Goal: Task Accomplishment & Management: Use online tool/utility

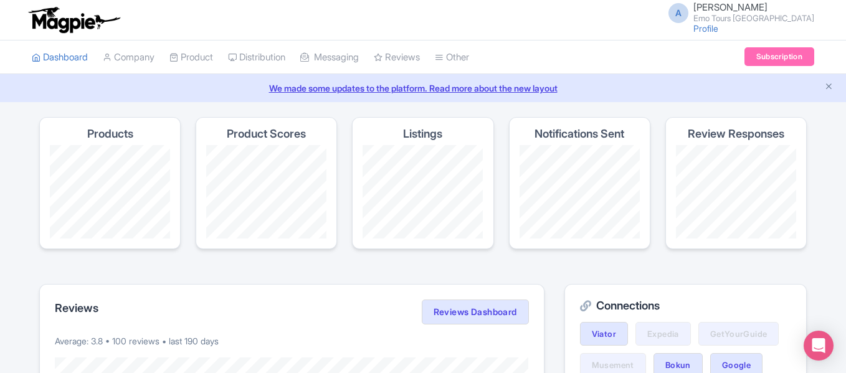
click at [359, 60] on link "Messaging" at bounding box center [329, 57] width 59 height 34
click at [420, 54] on link "Reviews" at bounding box center [397, 57] width 46 height 34
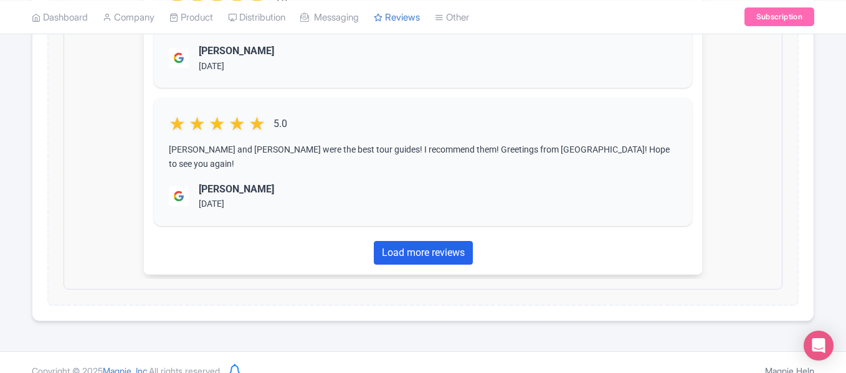
scroll to position [592, 0]
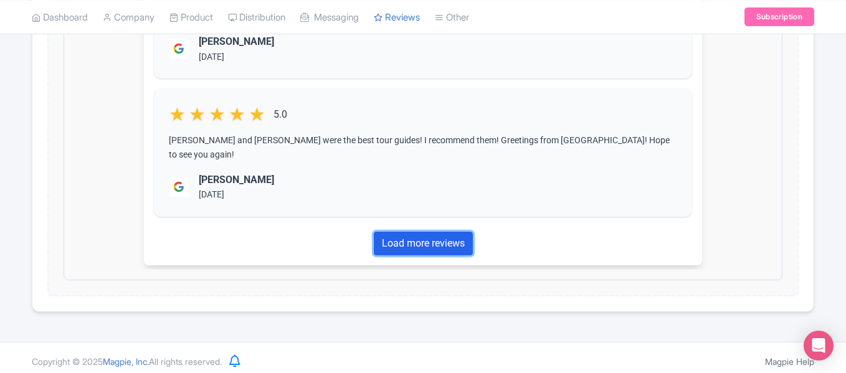
click at [427, 226] on link "Load more reviews" at bounding box center [412, 233] width 99 height 24
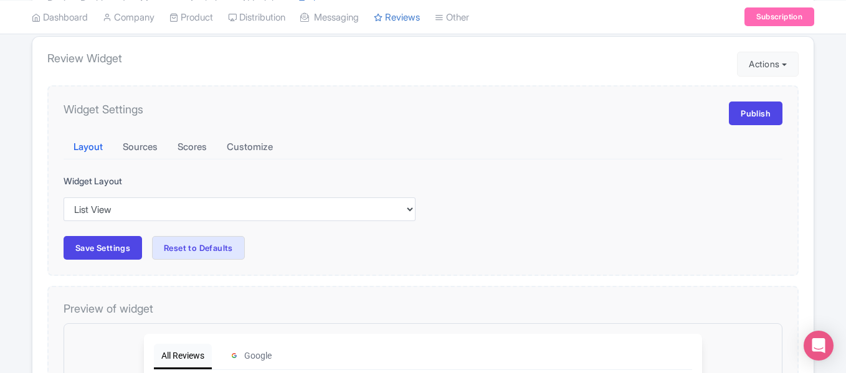
scroll to position [133, 0]
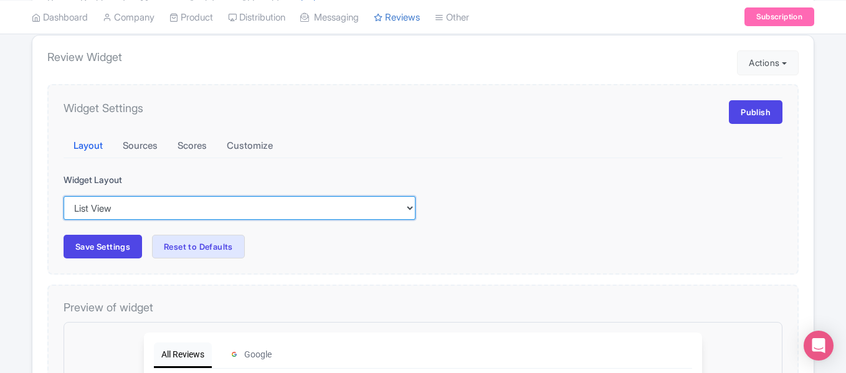
click at [394, 213] on select "Inline View Floating View List View Carousel View" at bounding box center [240, 208] width 352 height 24
click at [64, 196] on select "Inline View Floating View List View Carousel View" at bounding box center [240, 208] width 352 height 24
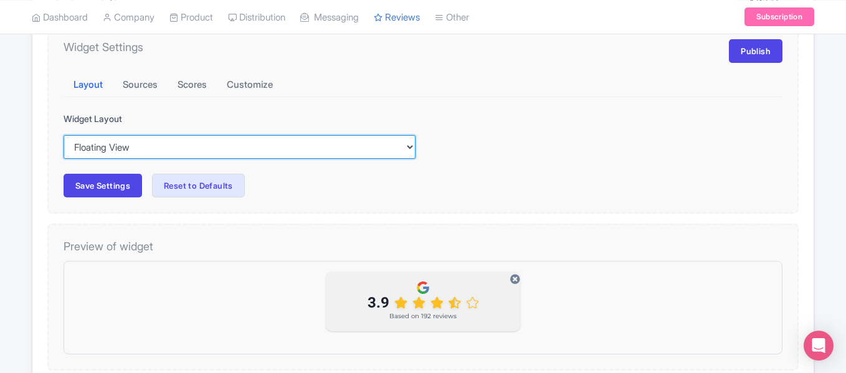
scroll to position [194, 0]
click at [400, 156] on select "Inline View Floating View List View Carousel View" at bounding box center [240, 148] width 352 height 24
click at [64, 136] on select "Inline View Floating View List View Carousel View" at bounding box center [240, 148] width 352 height 24
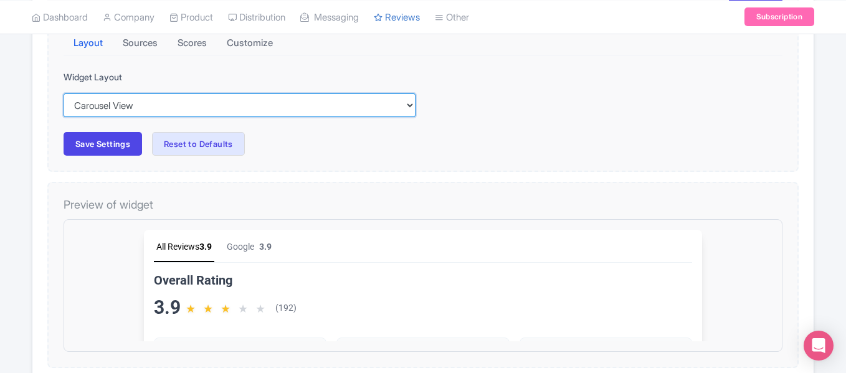
scroll to position [235, 0]
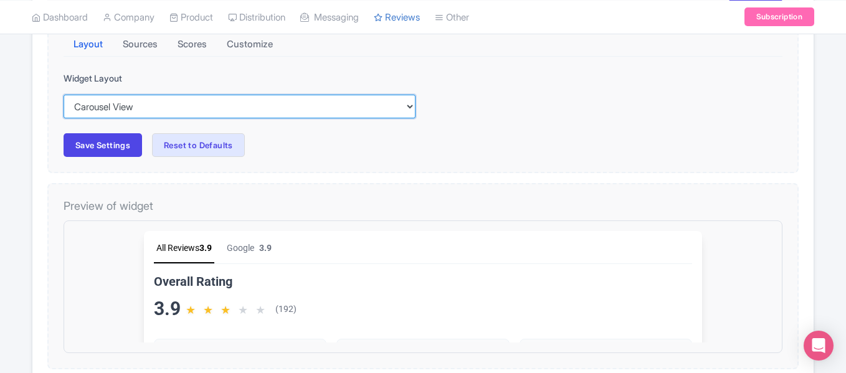
click at [407, 105] on select "Inline View Floating View List View Carousel View" at bounding box center [240, 107] width 352 height 24
click at [64, 95] on select "Inline View Floating View List View Carousel View" at bounding box center [240, 107] width 352 height 24
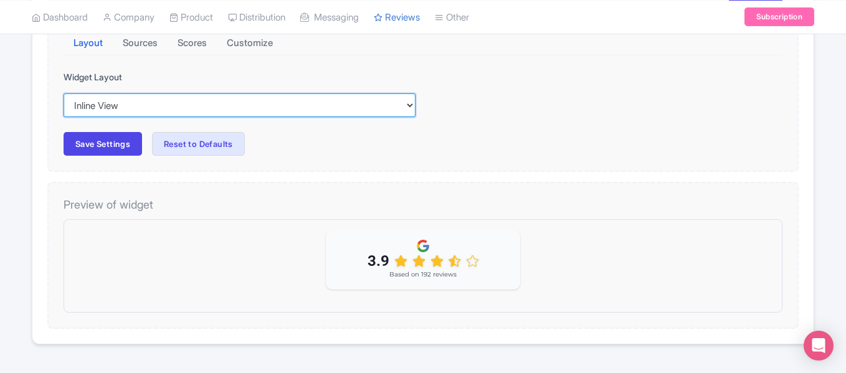
scroll to position [233, 0]
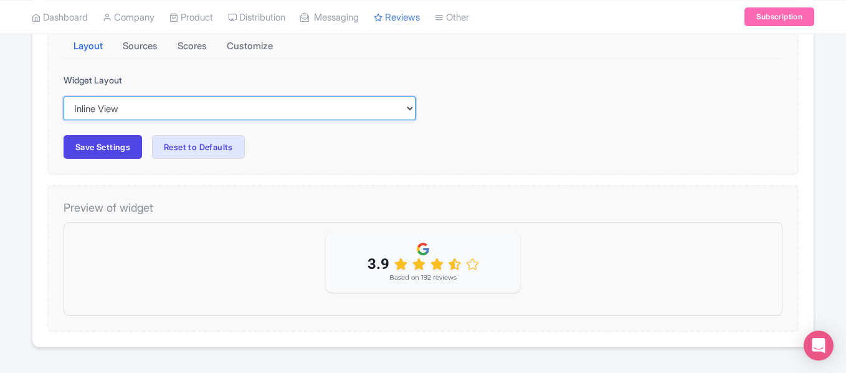
click at [401, 112] on select "Inline View Floating View List View Carousel View" at bounding box center [240, 109] width 352 height 24
select select "carousel"
click at [64, 97] on select "Inline View Floating View List View Carousel View" at bounding box center [240, 109] width 352 height 24
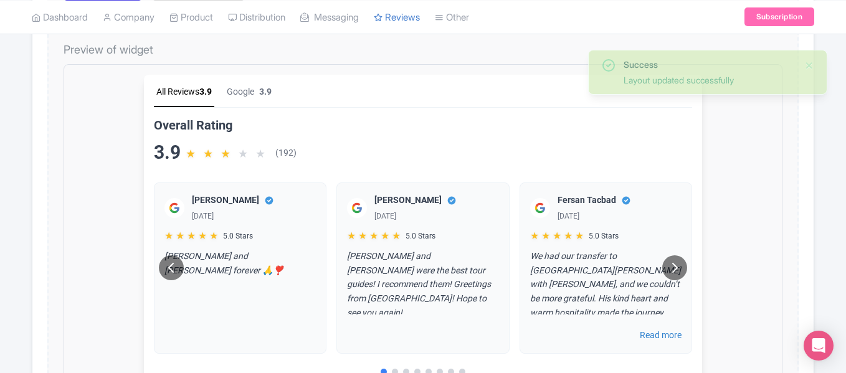
scroll to position [393, 0]
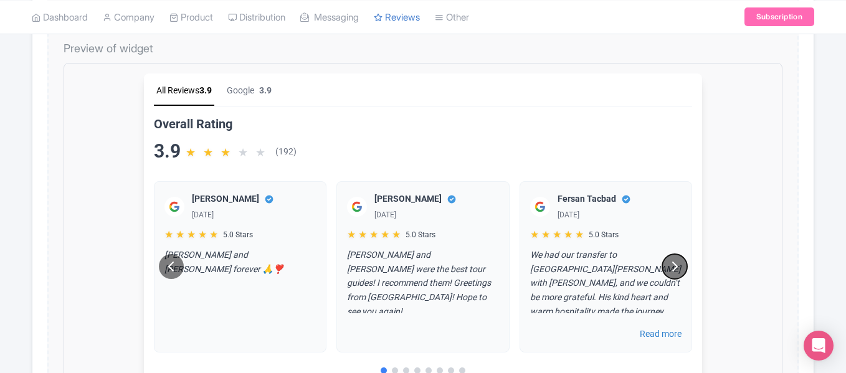
click at [662, 260] on icon at bounding box center [664, 255] width 15 height 15
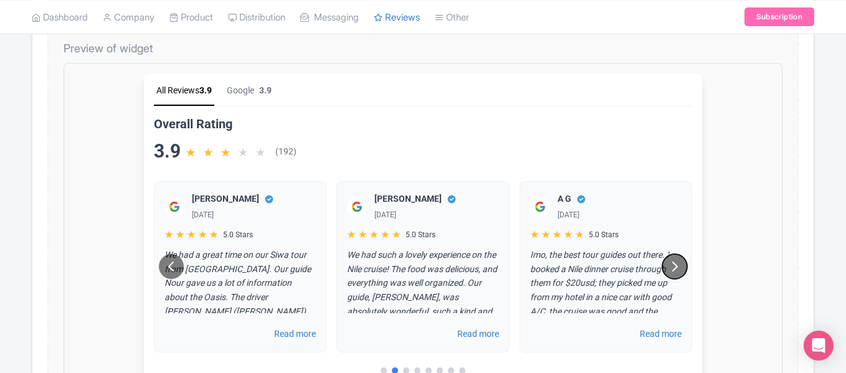
click at [665, 254] on icon at bounding box center [664, 255] width 15 height 15
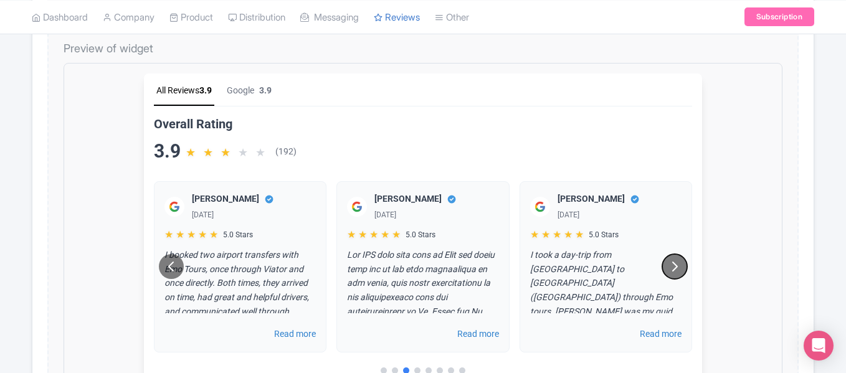
click at [668, 260] on button at bounding box center [664, 255] width 25 height 25
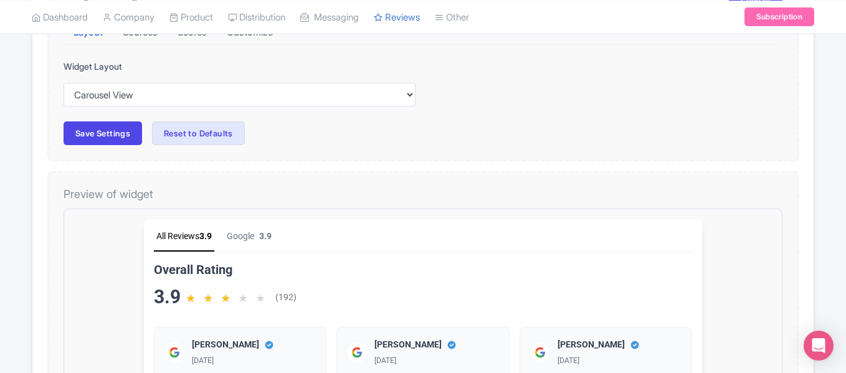
scroll to position [244, 0]
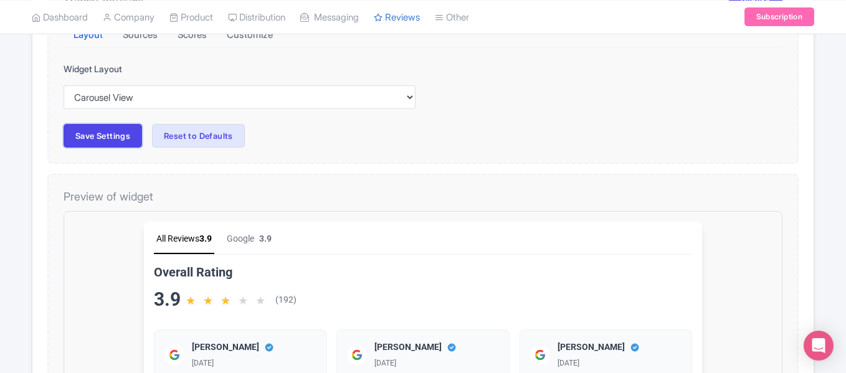
click at [113, 140] on button "Save Settings" at bounding box center [103, 136] width 79 height 24
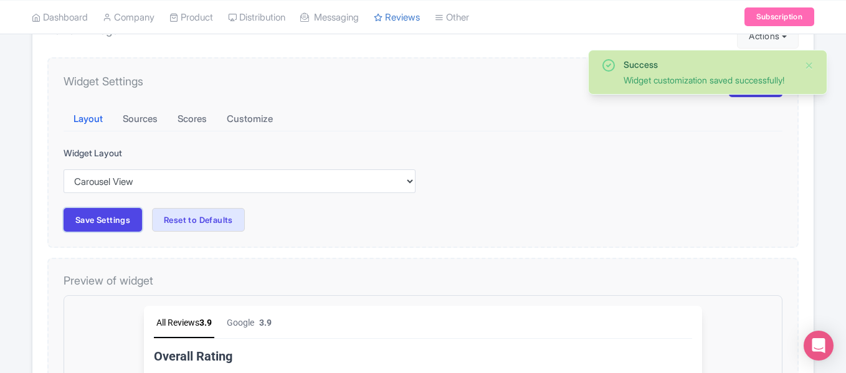
scroll to position [159, 0]
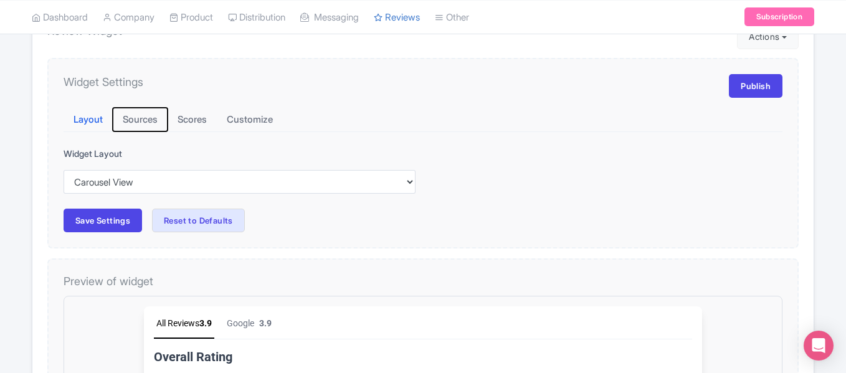
click at [140, 126] on button "Sources" at bounding box center [140, 120] width 55 height 24
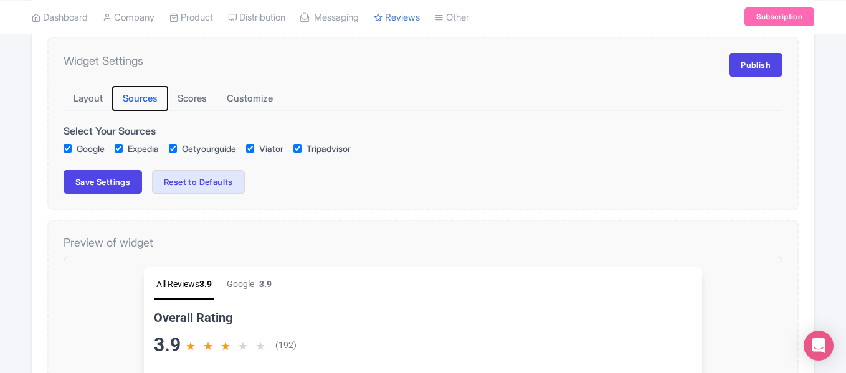
scroll to position [180, 0]
click at [201, 107] on button "Scores" at bounding box center [192, 99] width 49 height 24
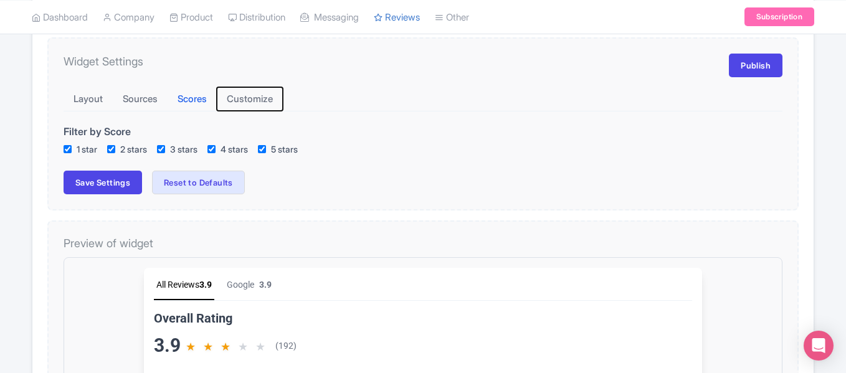
click at [262, 105] on button "Customize" at bounding box center [250, 99] width 66 height 24
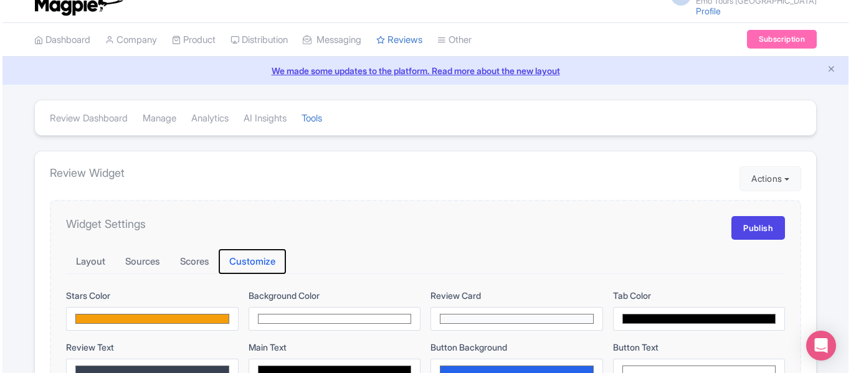
scroll to position [16, 0]
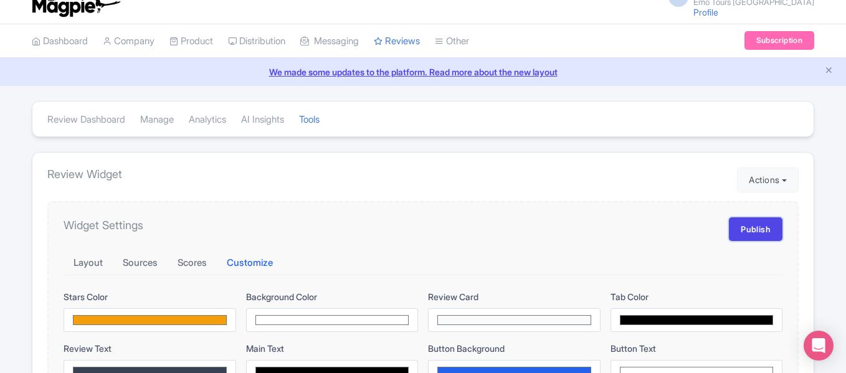
click at [749, 234] on link "Publish" at bounding box center [756, 229] width 54 height 24
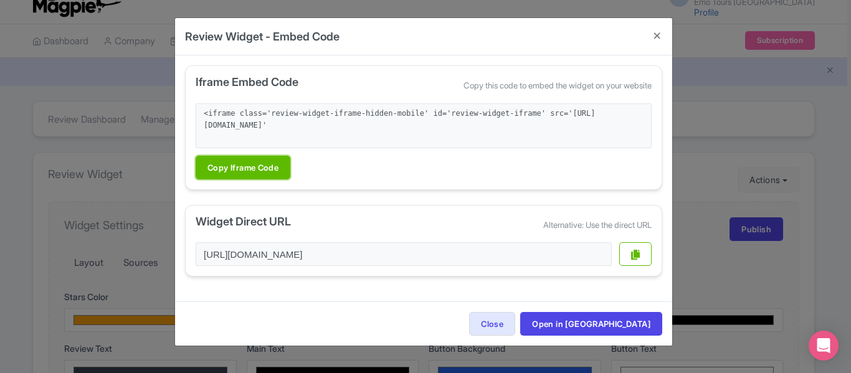
click at [272, 165] on button "Copy Iframe Code" at bounding box center [243, 168] width 95 height 24
